Goal: Task Accomplishment & Management: Manage account settings

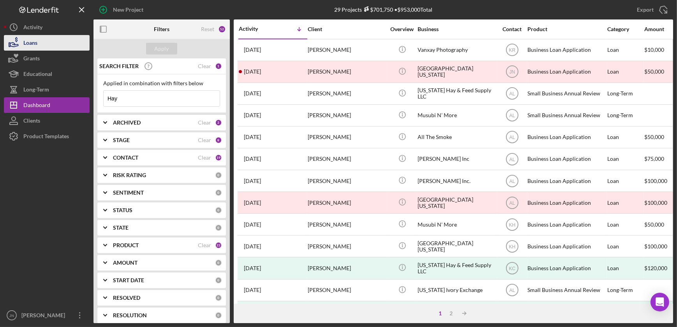
click at [37, 44] on div "Loans" at bounding box center [30, 44] width 14 height 18
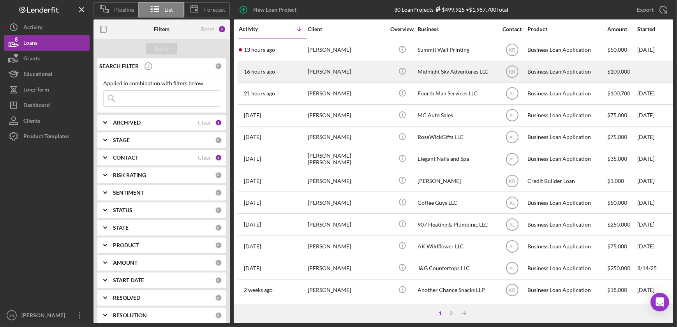
click at [334, 71] on div "[PERSON_NAME]" at bounding box center [347, 72] width 78 height 21
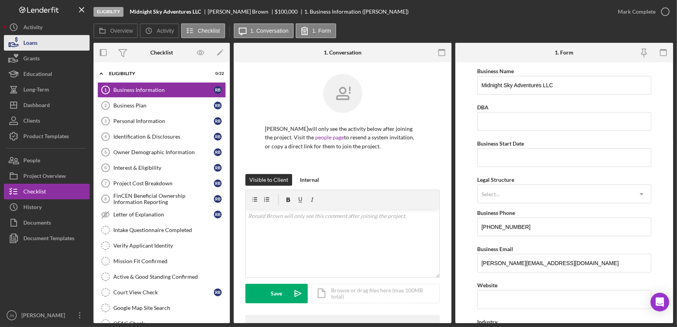
click at [65, 48] on button "Loans" at bounding box center [47, 43] width 86 height 16
